Goal: Communication & Community: Connect with others

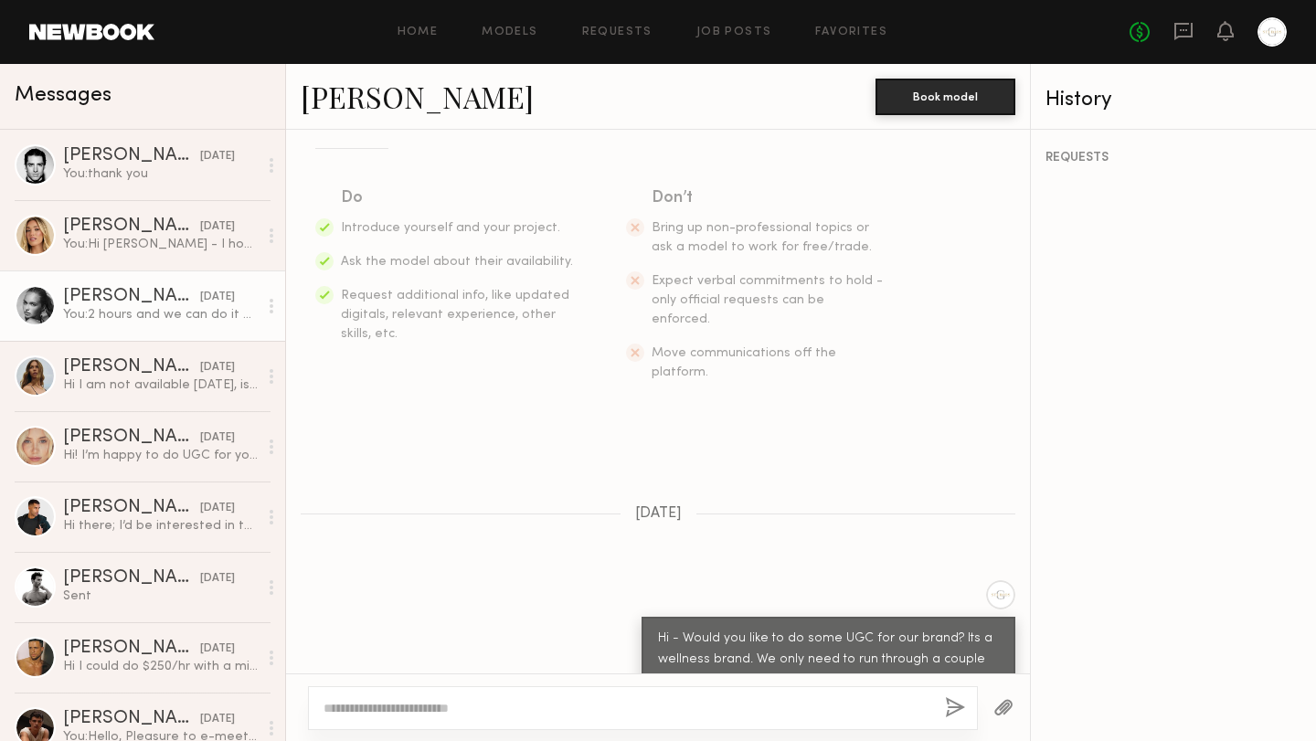
scroll to position [426, 0]
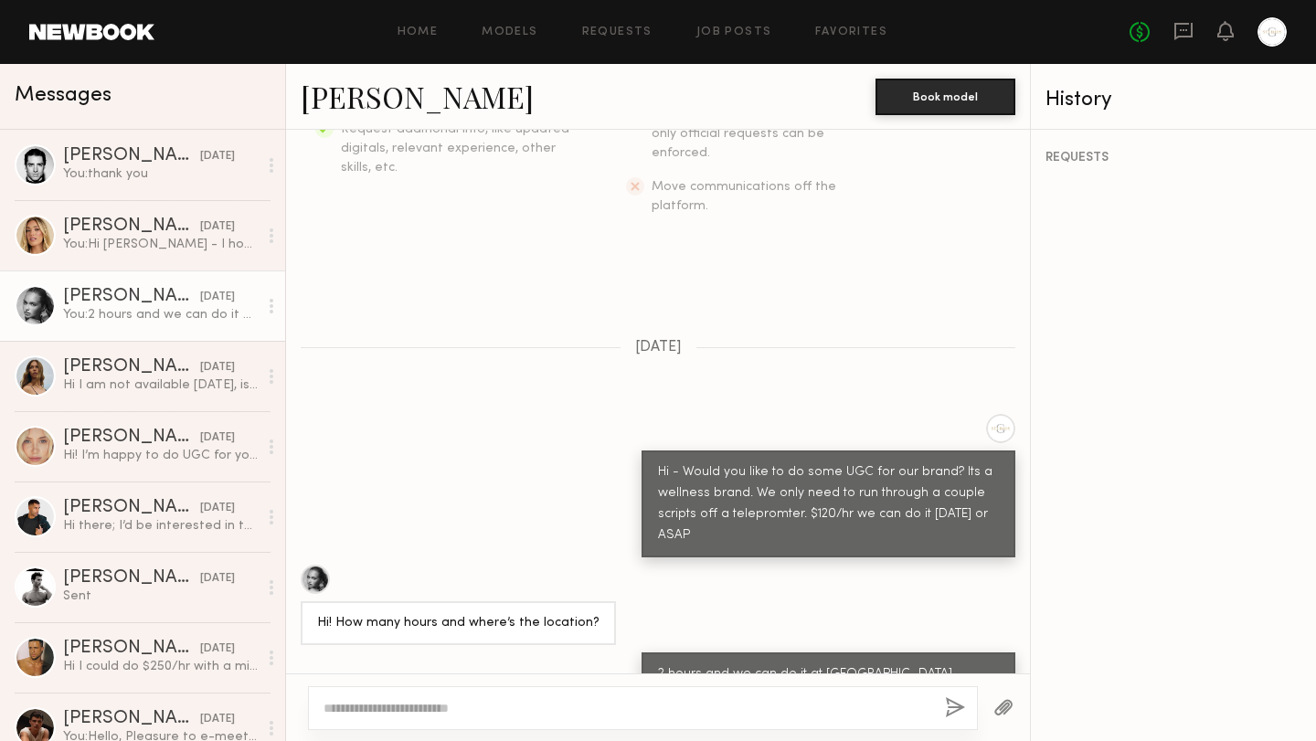
click at [316, 565] on div at bounding box center [315, 579] width 29 height 29
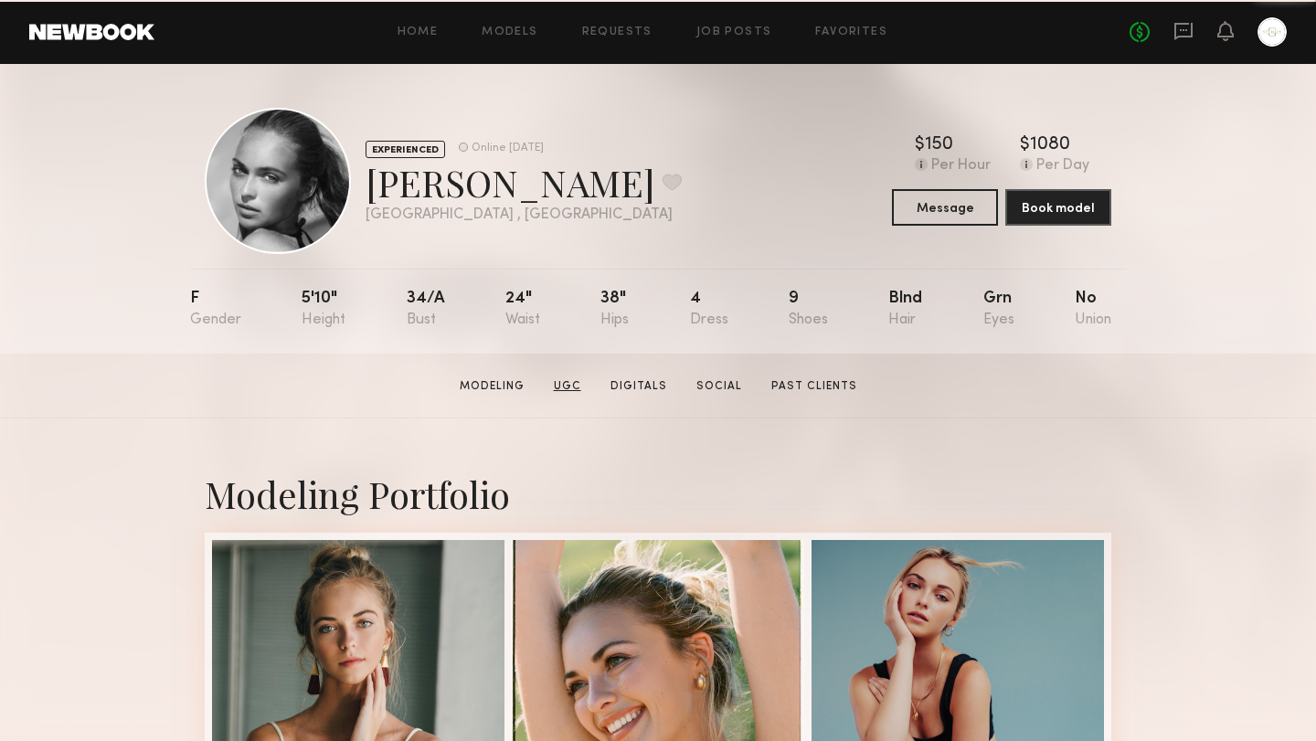
click at [566, 389] on link "UGC" at bounding box center [567, 386] width 42 height 16
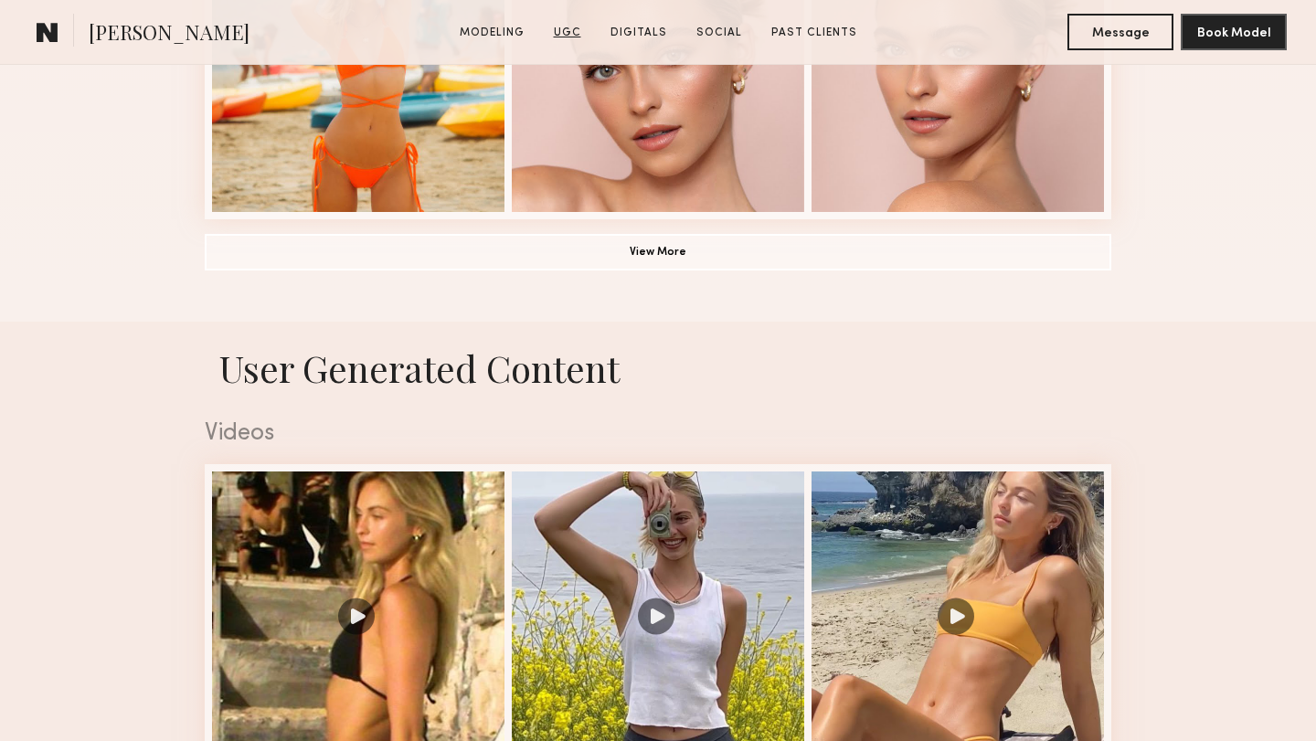
scroll to position [1730, 0]
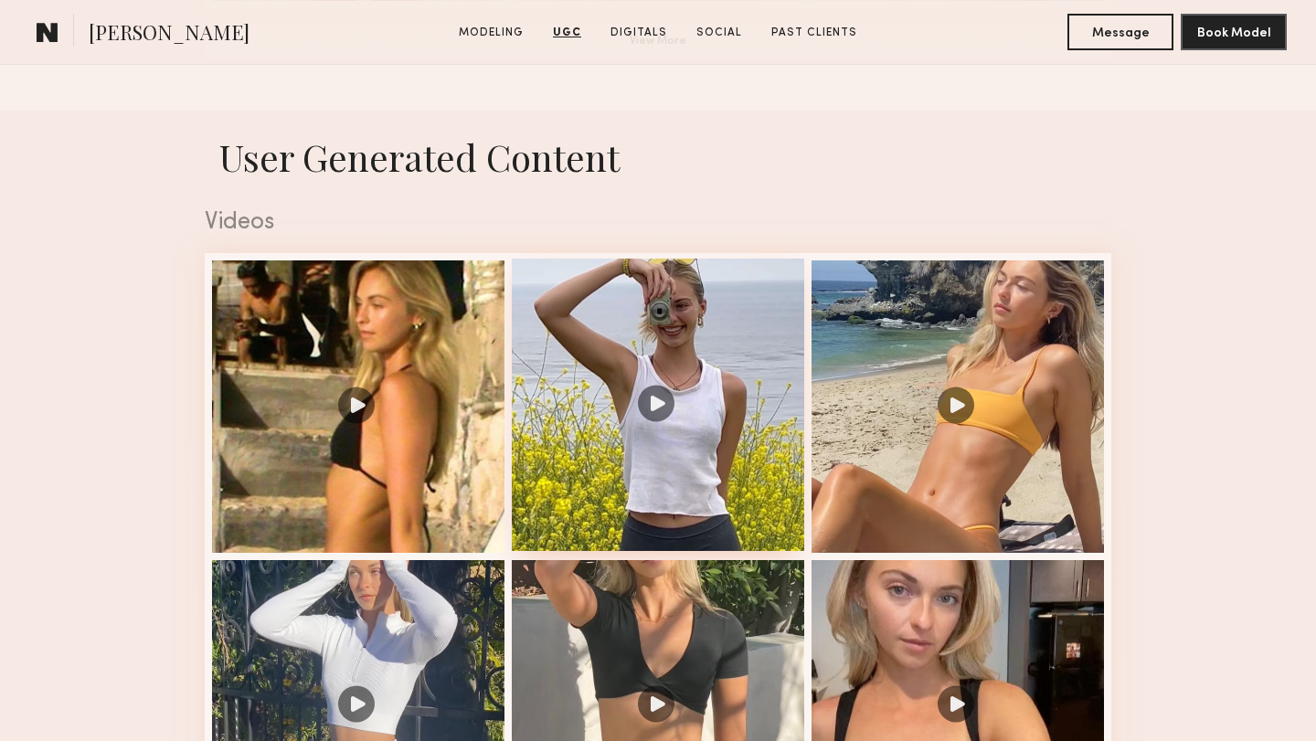
click at [654, 402] on div at bounding box center [658, 405] width 292 height 292
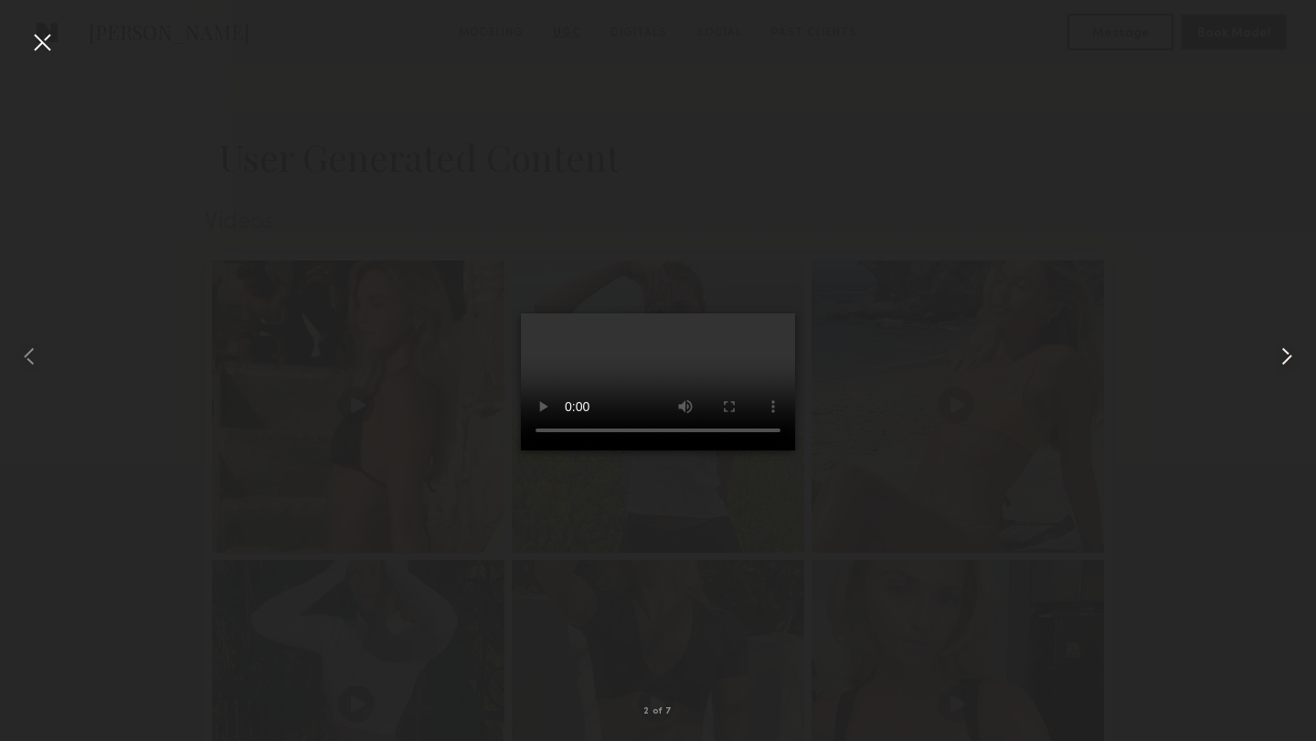
click at [1280, 353] on common-icon at bounding box center [1286, 356] width 29 height 29
click at [1296, 363] on common-icon at bounding box center [1286, 356] width 29 height 29
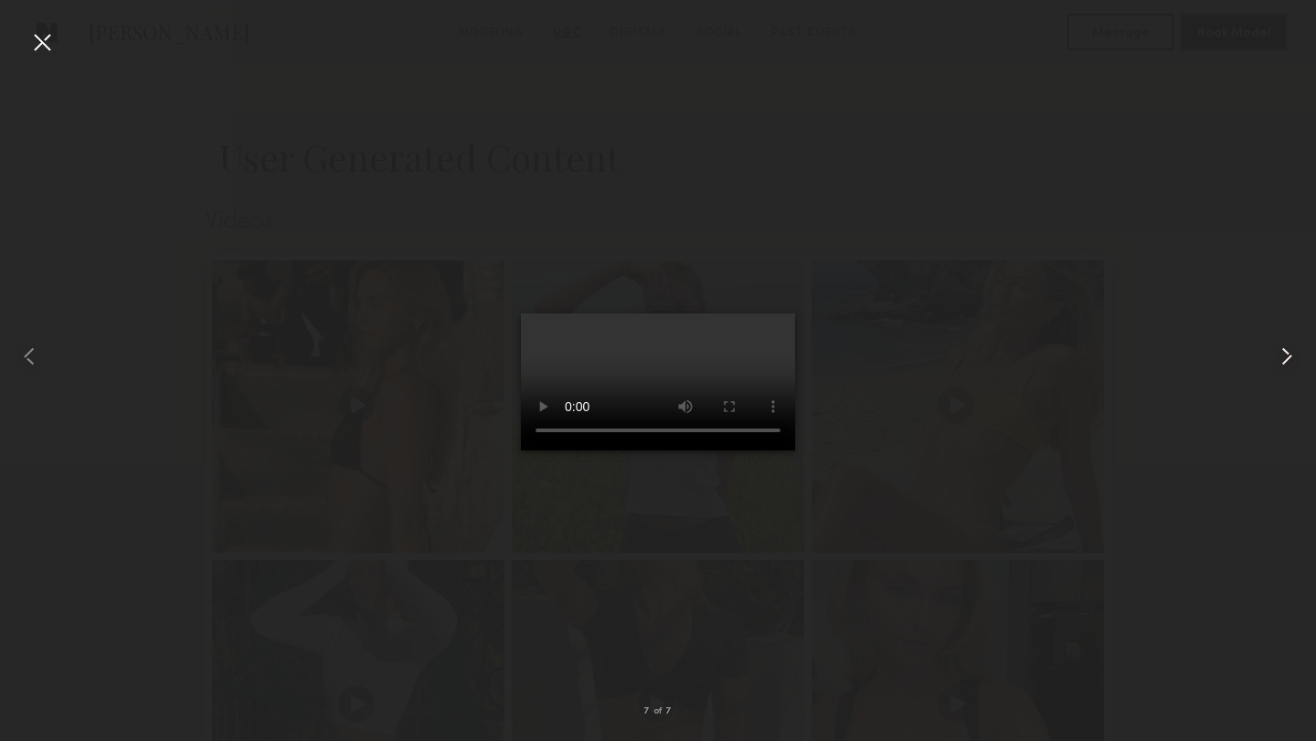
click at [1296, 363] on common-icon at bounding box center [1286, 356] width 29 height 29
click at [1089, 331] on div at bounding box center [658, 355] width 1316 height 653
click at [37, 48] on div at bounding box center [41, 41] width 29 height 29
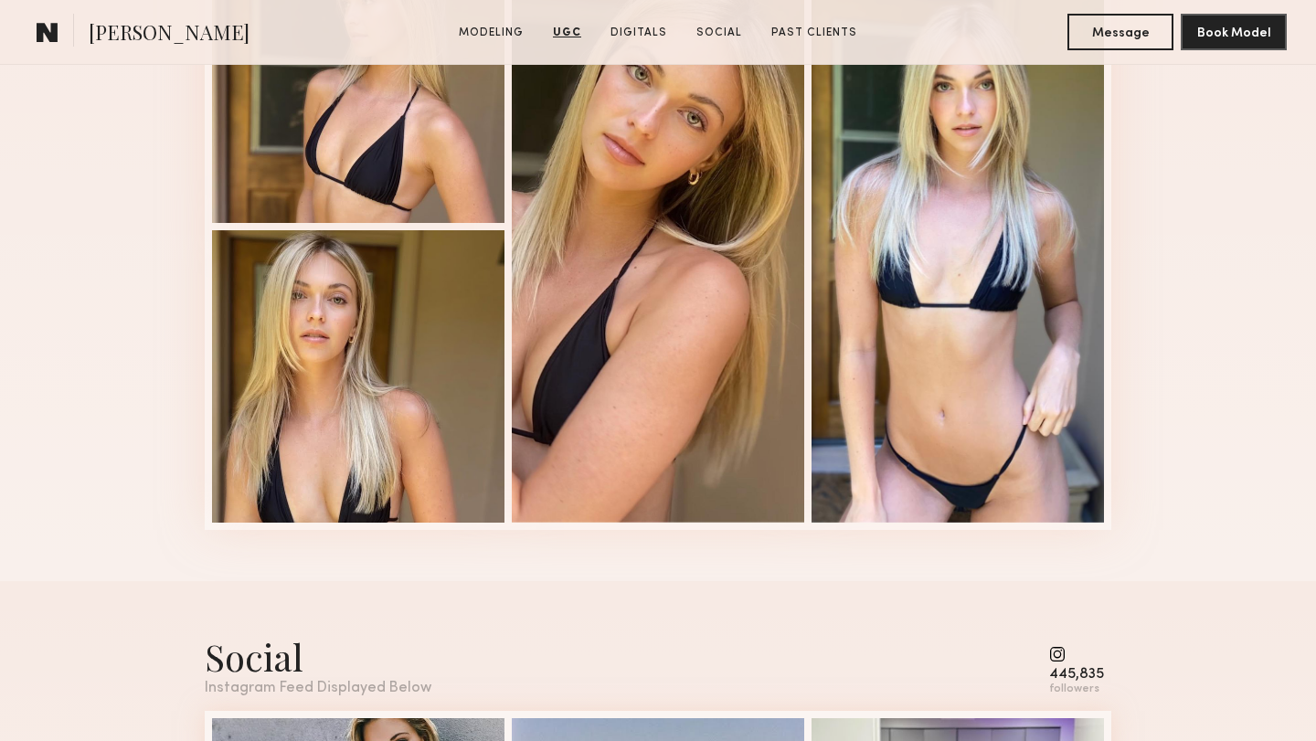
scroll to position [3832, 0]
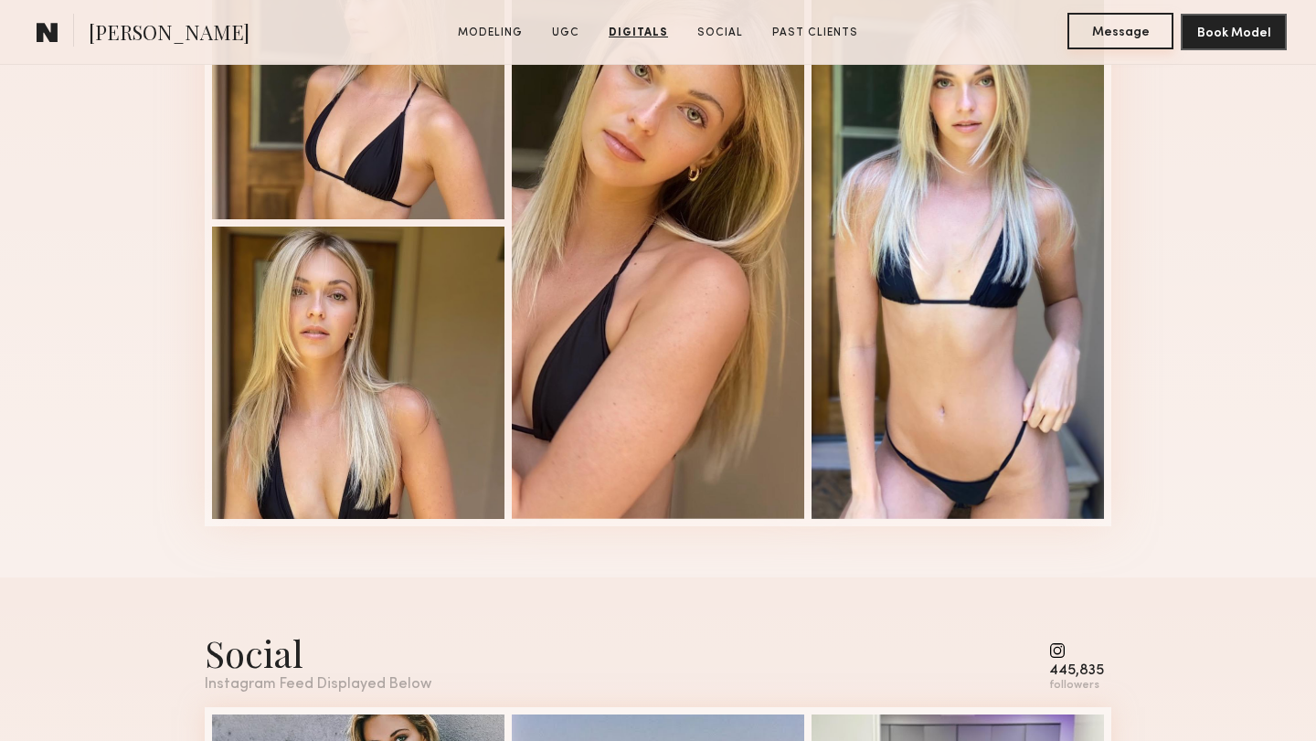
click at [1118, 22] on button "Message" at bounding box center [1120, 31] width 106 height 37
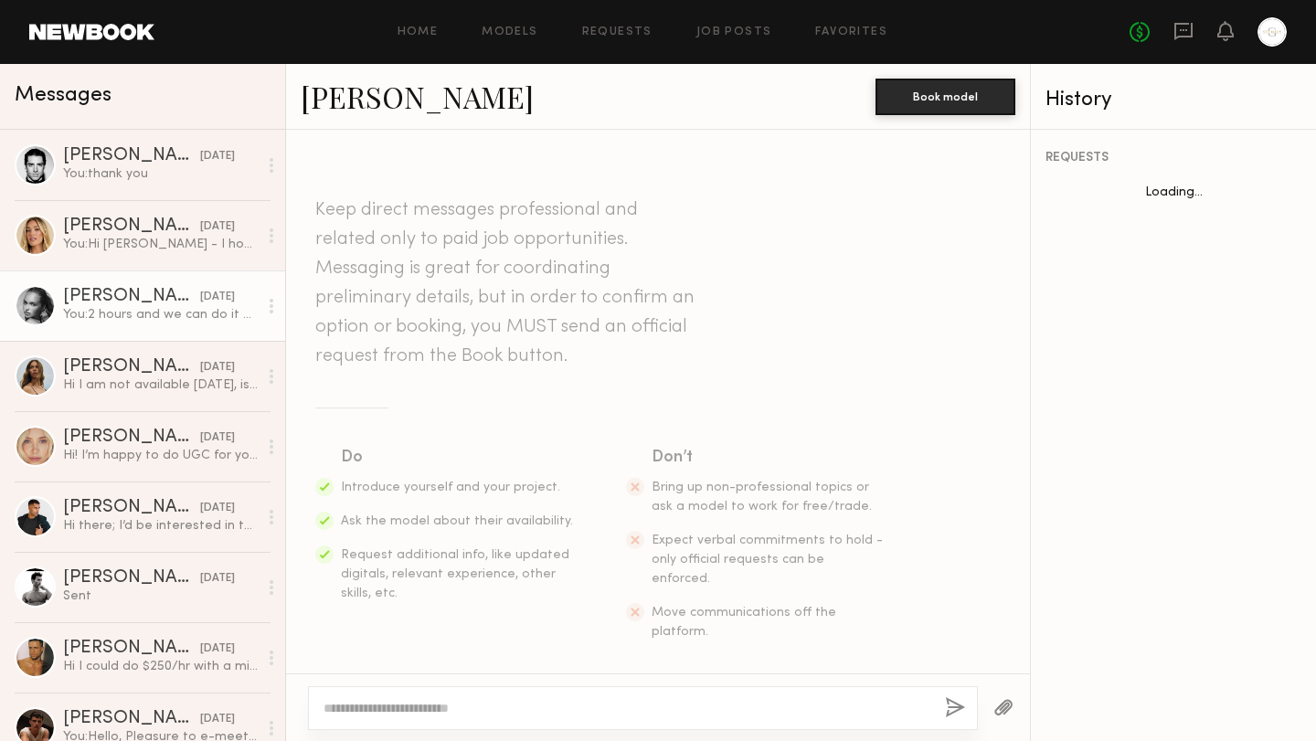
scroll to position [426, 0]
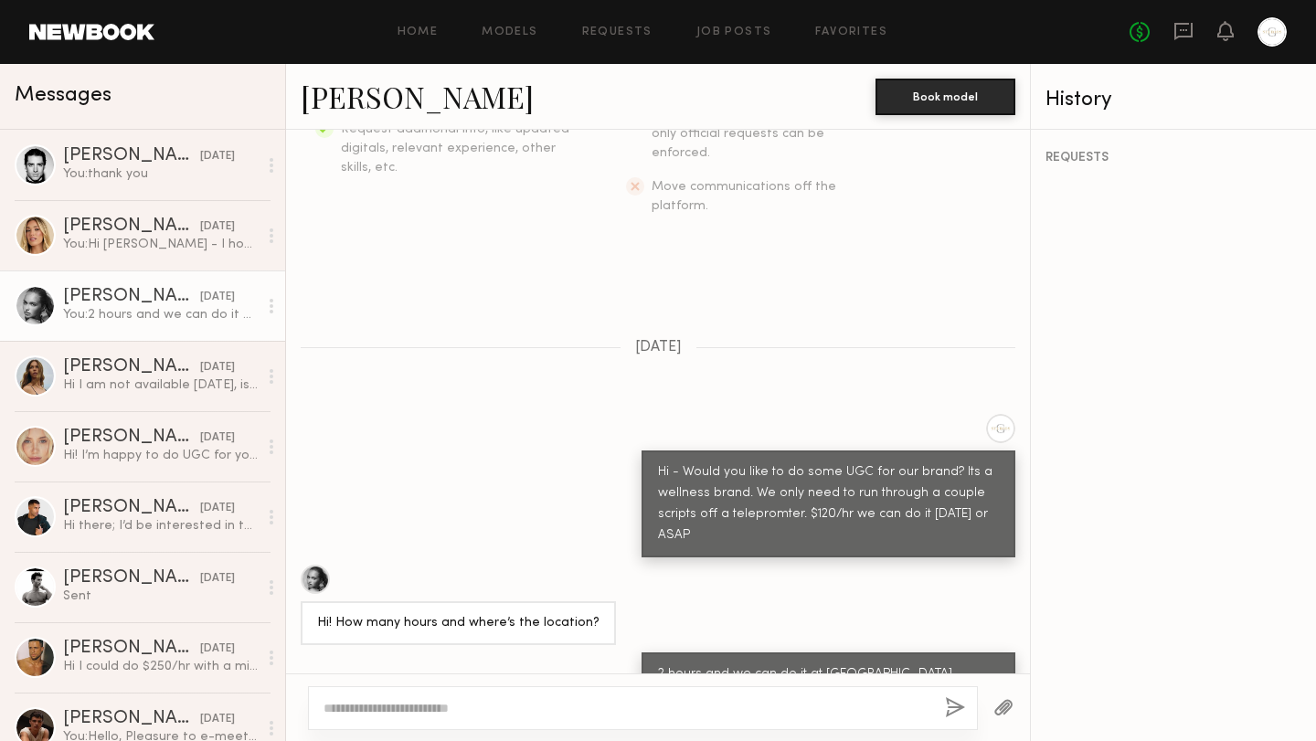
click at [437, 704] on textarea at bounding box center [626, 708] width 607 height 18
type textarea "*"
click at [334, 101] on link "[PERSON_NAME]" at bounding box center [417, 96] width 233 height 39
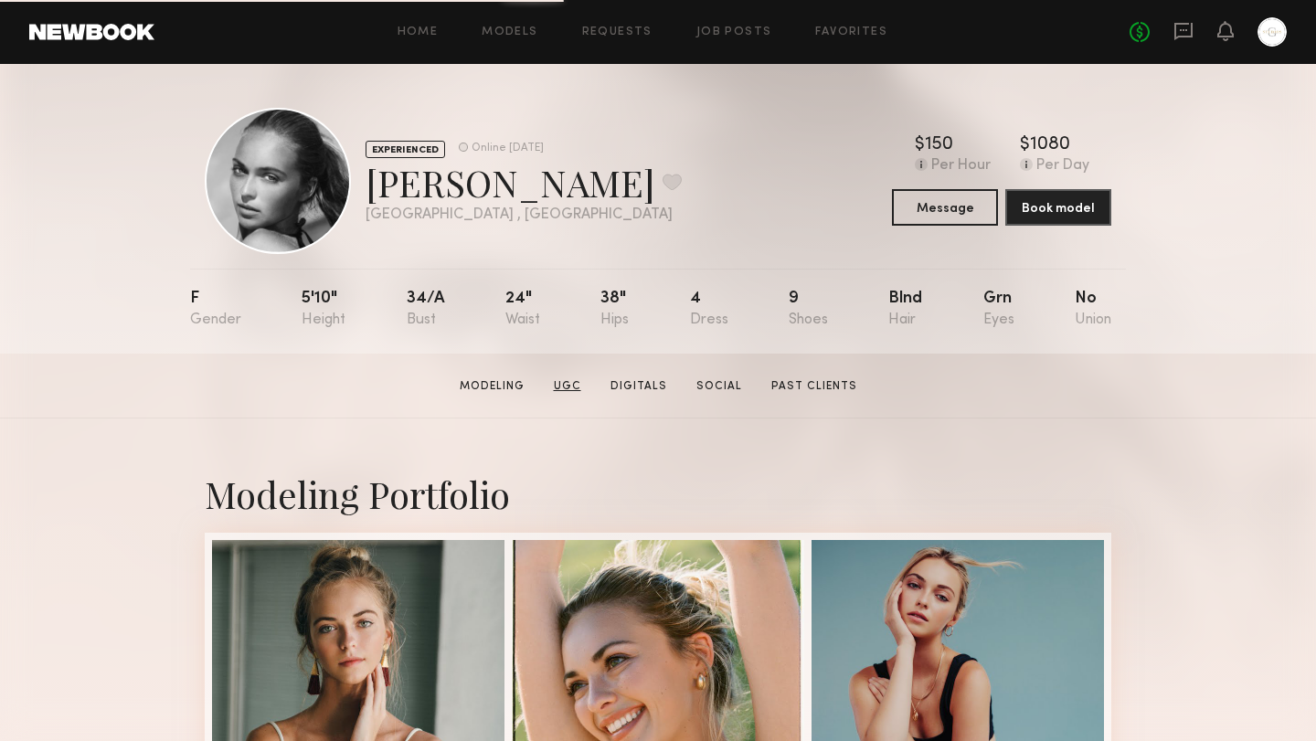
click at [573, 386] on link "UGC" at bounding box center [567, 386] width 42 height 16
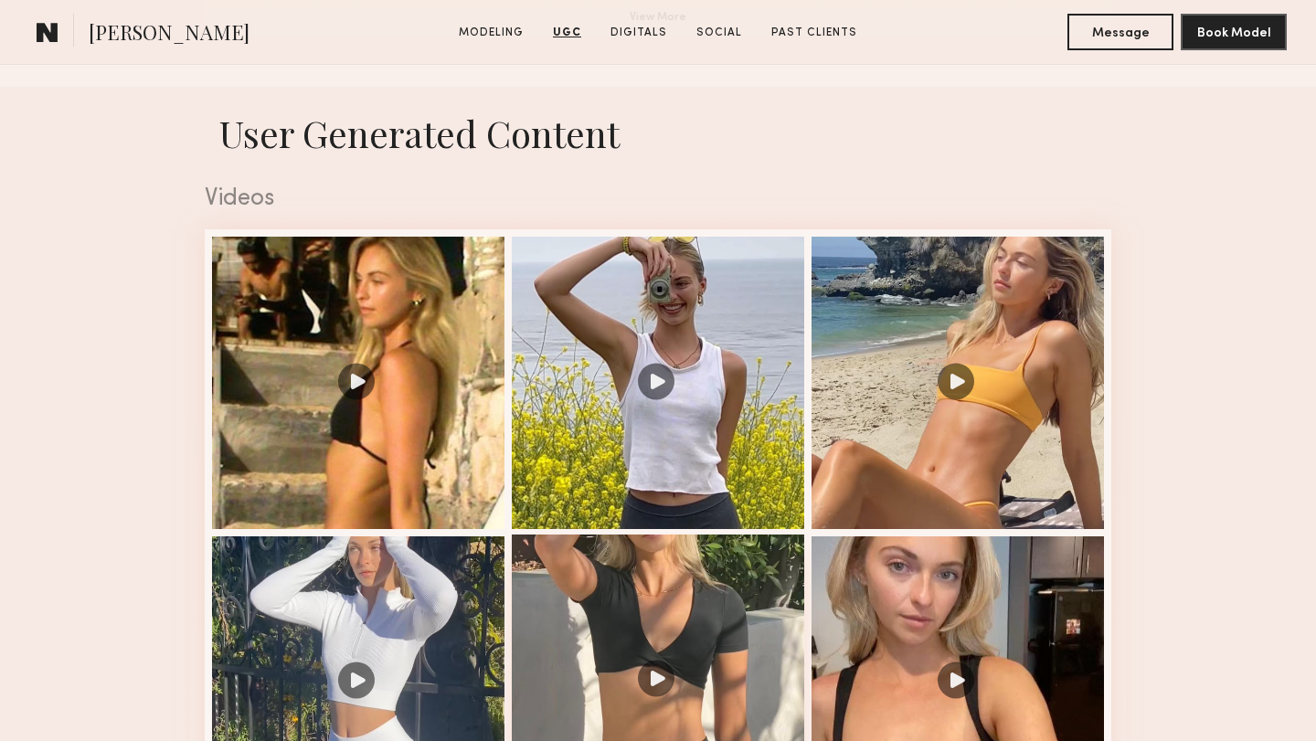
scroll to position [1756, 0]
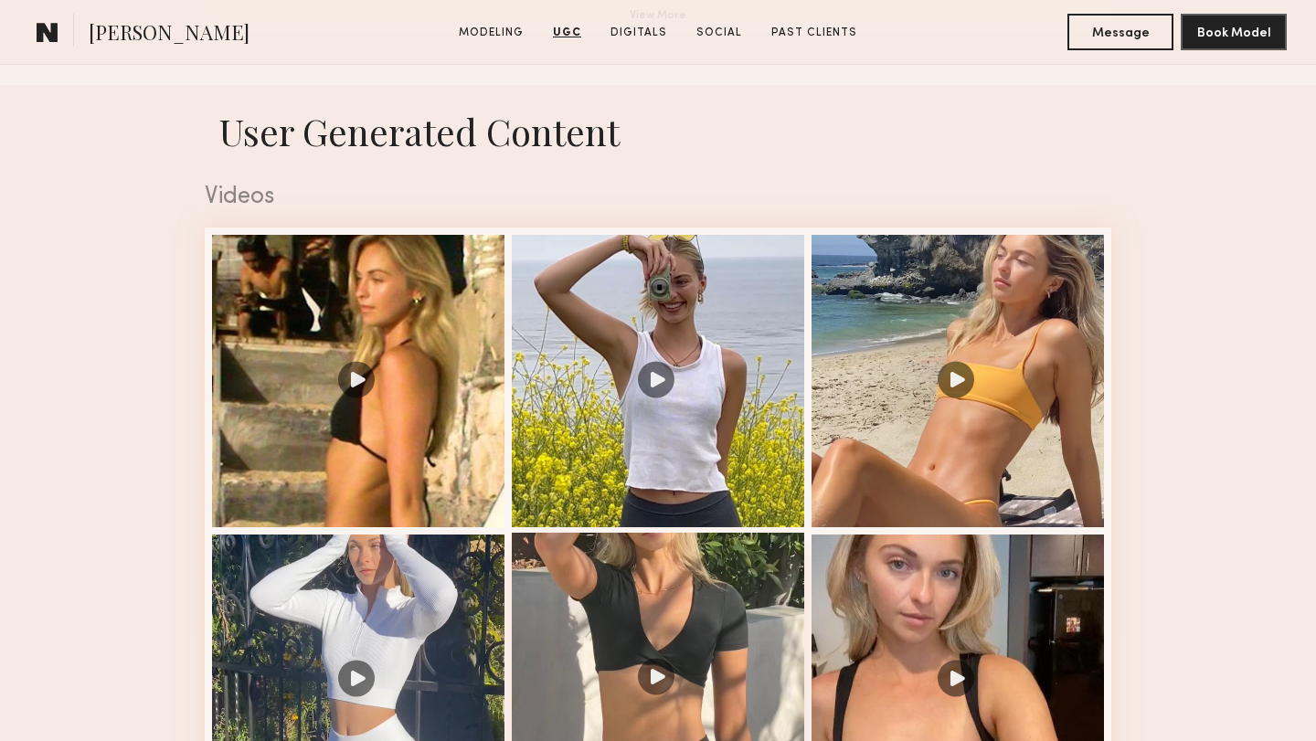
click at [652, 677] on div at bounding box center [658, 679] width 292 height 292
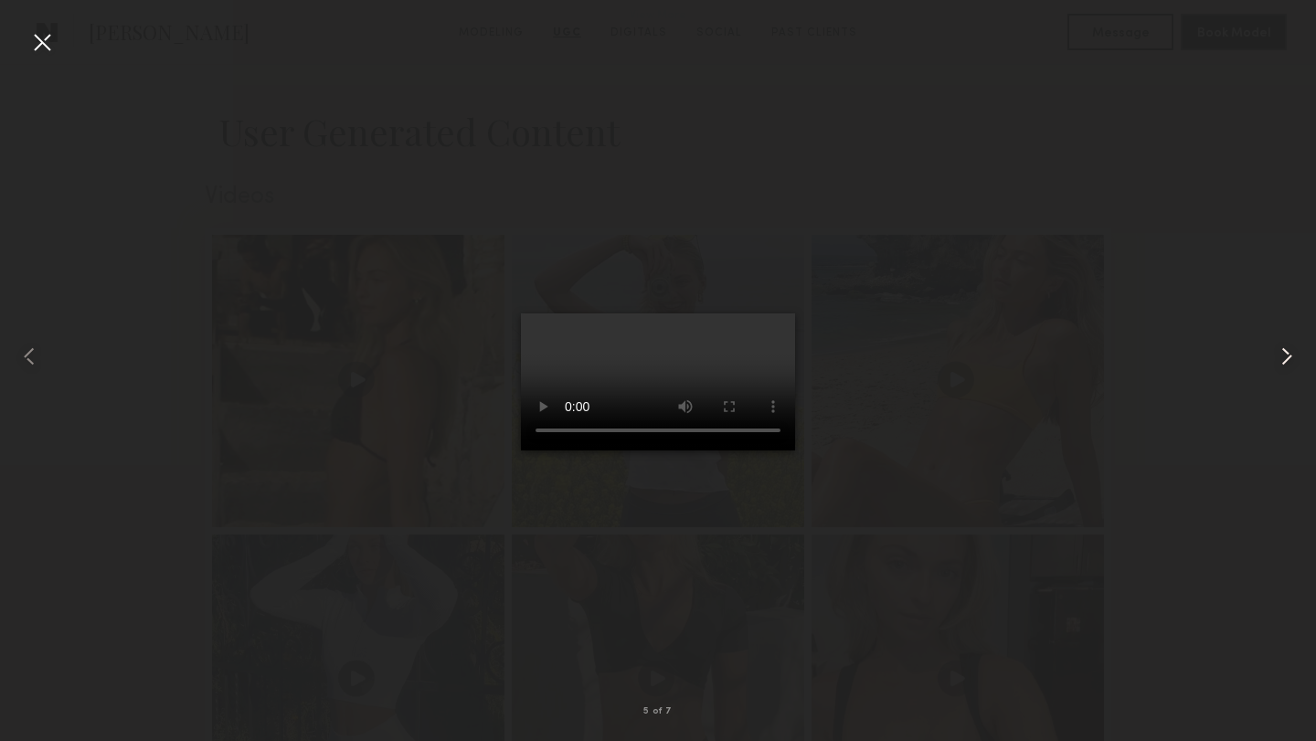
click at [1289, 355] on common-icon at bounding box center [1286, 356] width 29 height 29
click at [1290, 354] on common-icon at bounding box center [1286, 356] width 29 height 29
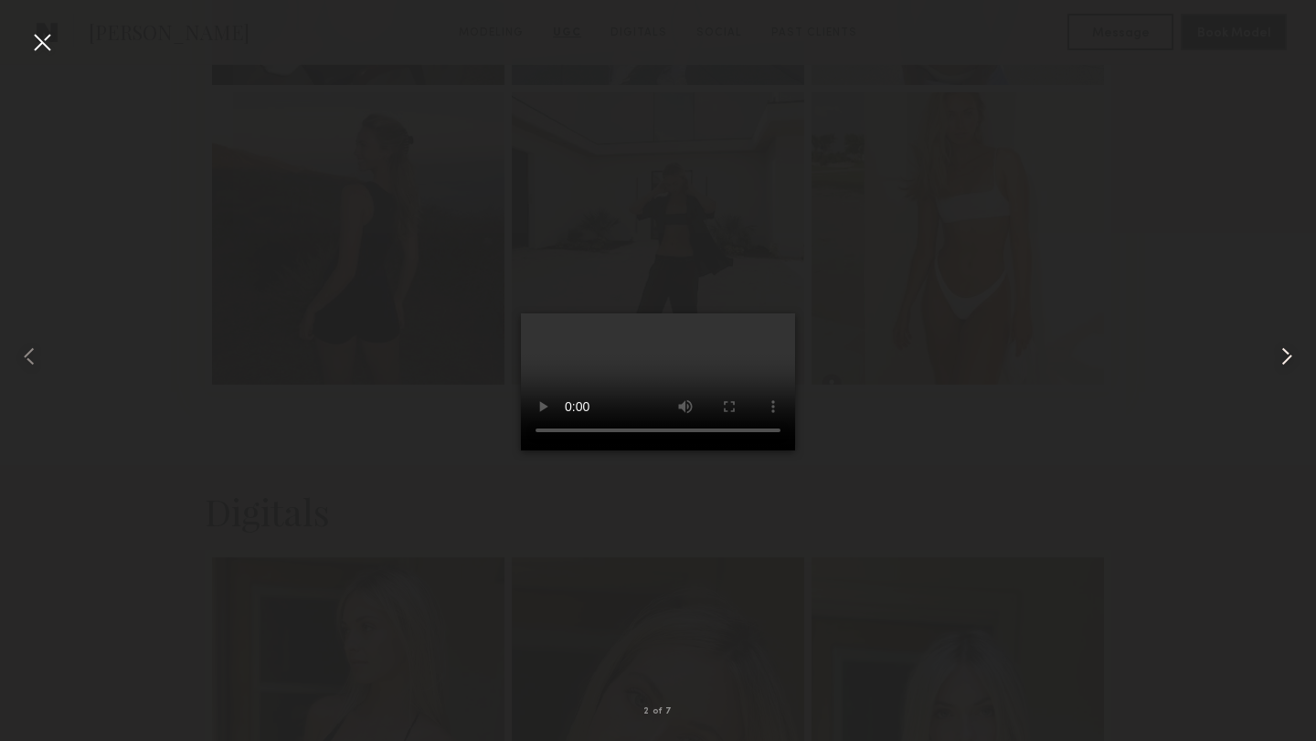
click at [1290, 354] on common-icon at bounding box center [1286, 356] width 29 height 29
click at [1003, 334] on div at bounding box center [658, 355] width 1316 height 653
click at [41, 47] on div at bounding box center [41, 41] width 29 height 29
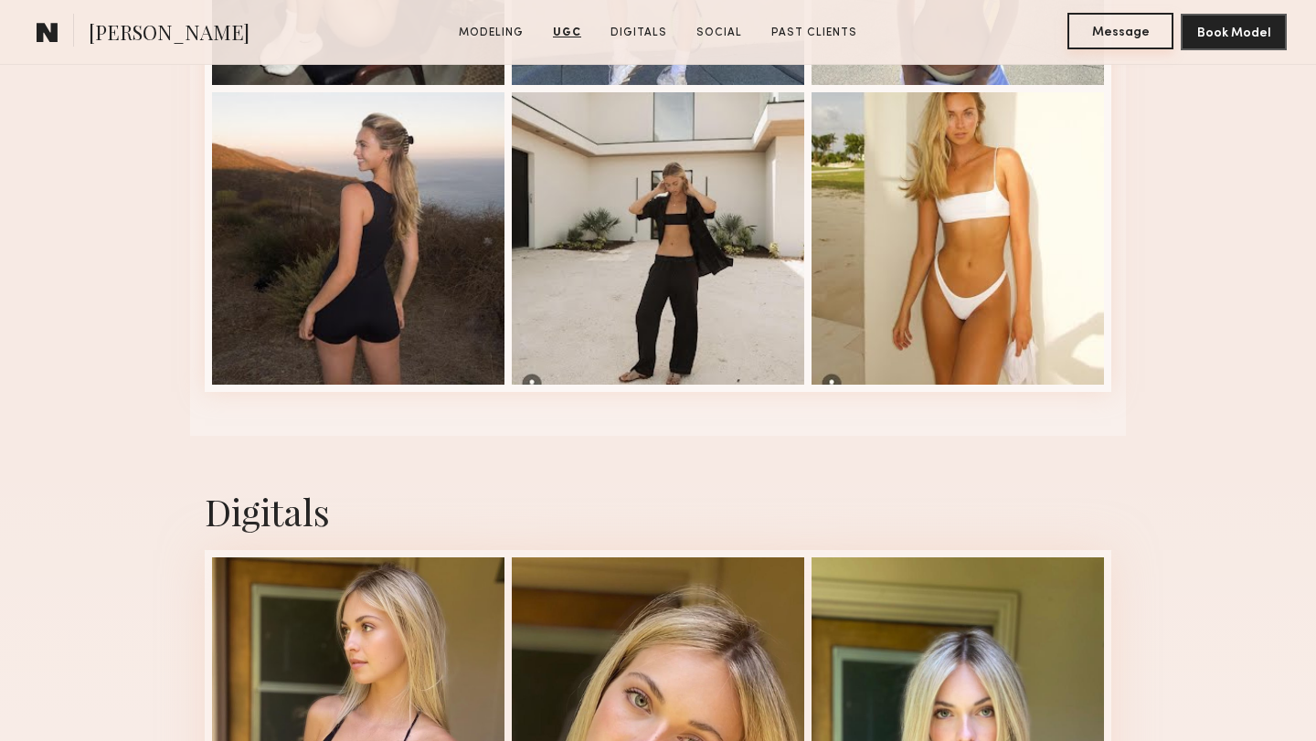
click at [1119, 30] on button "Message" at bounding box center [1120, 31] width 106 height 37
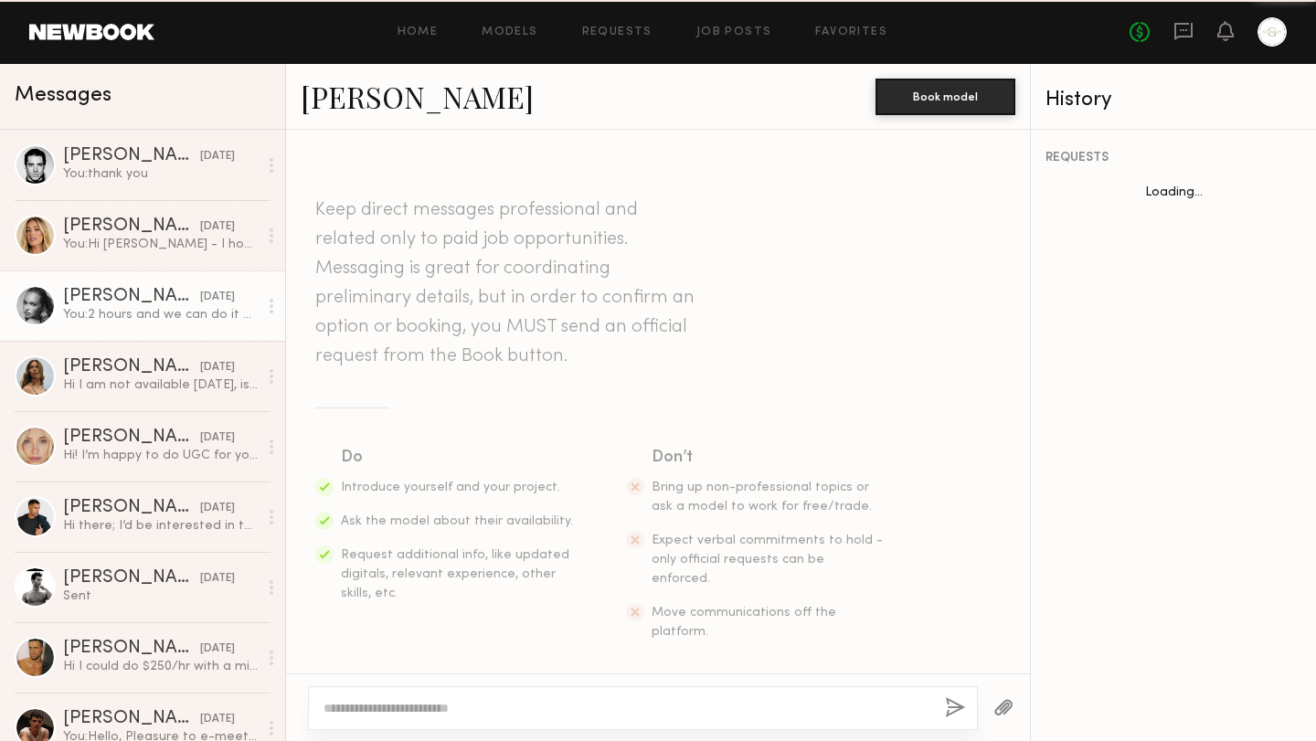
scroll to position [426, 0]
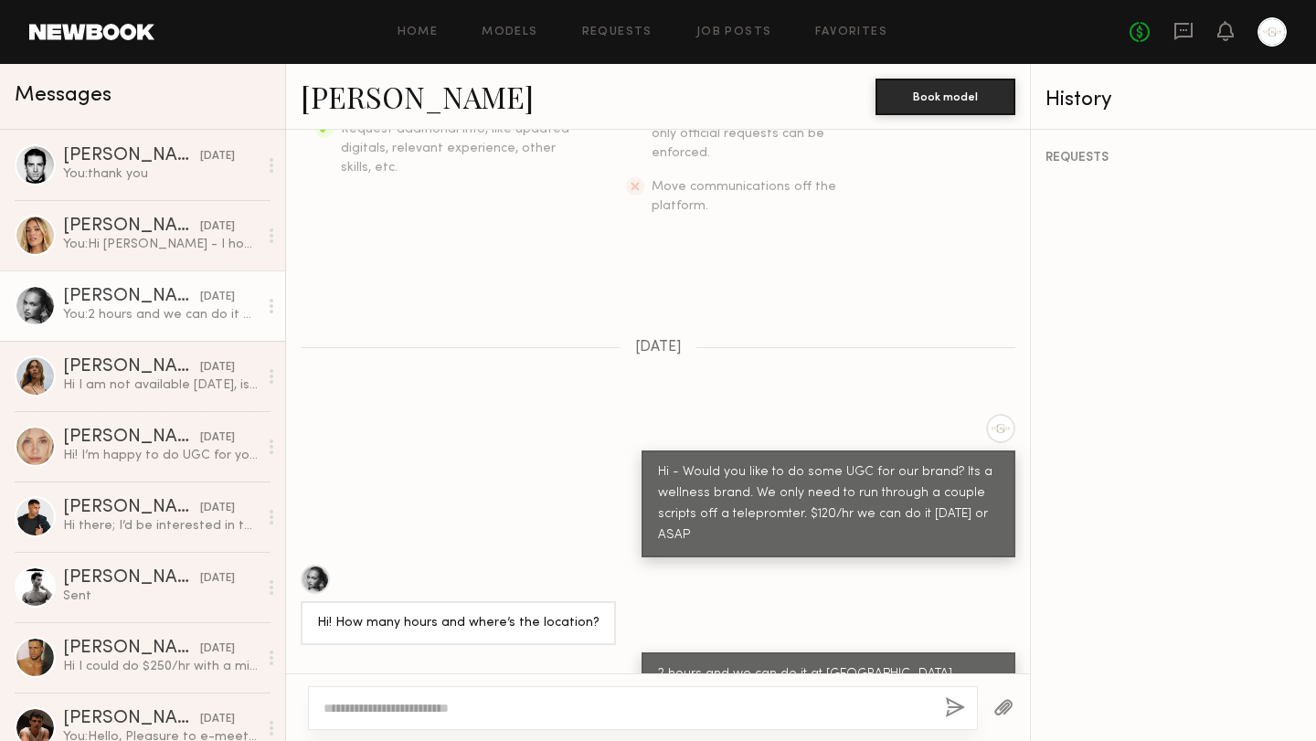
click at [606, 711] on textarea at bounding box center [626, 708] width 607 height 18
click at [661, 714] on textarea "**********" at bounding box center [626, 708] width 607 height 18
click at [629, 704] on textarea "**********" at bounding box center [626, 708] width 607 height 18
click at [709, 709] on textarea "**********" at bounding box center [626, 708] width 607 height 18
click at [857, 710] on textarea "**********" at bounding box center [626, 708] width 607 height 18
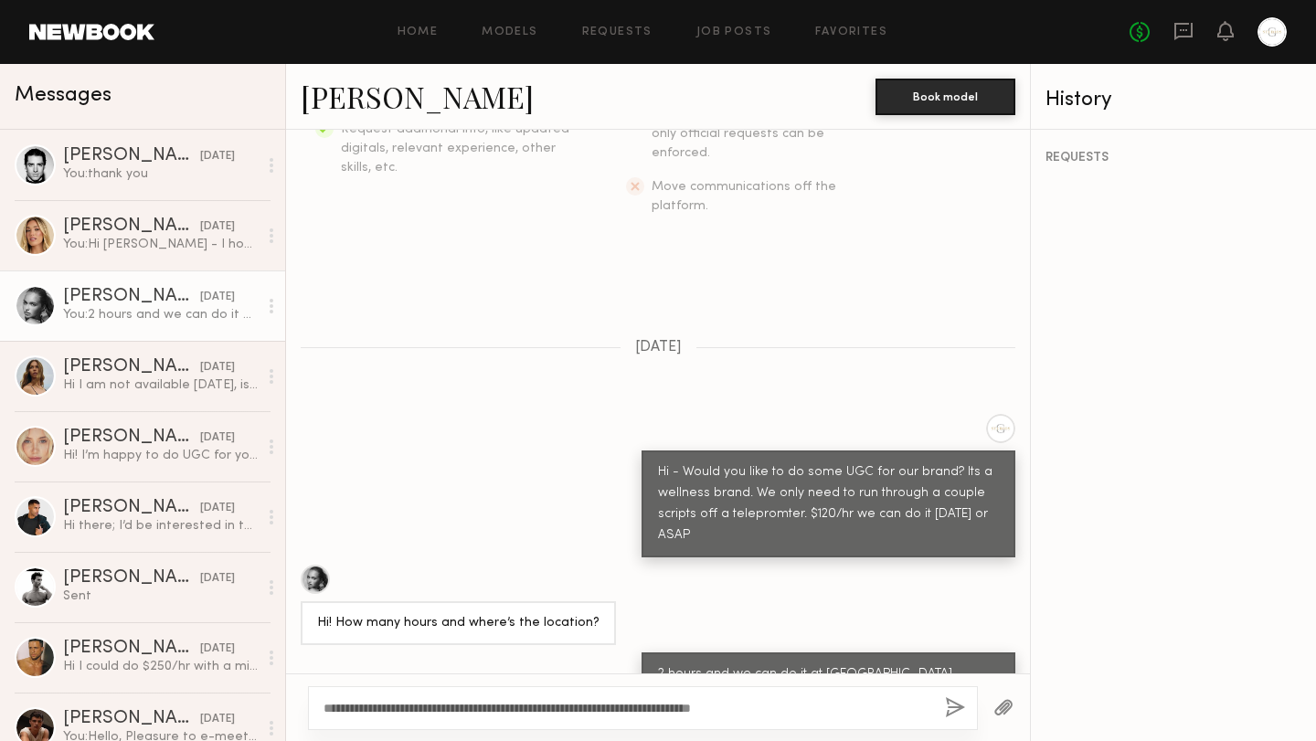
type textarea "**********"
click at [948, 723] on div "**********" at bounding box center [643, 708] width 670 height 44
